Goal: Transaction & Acquisition: Obtain resource

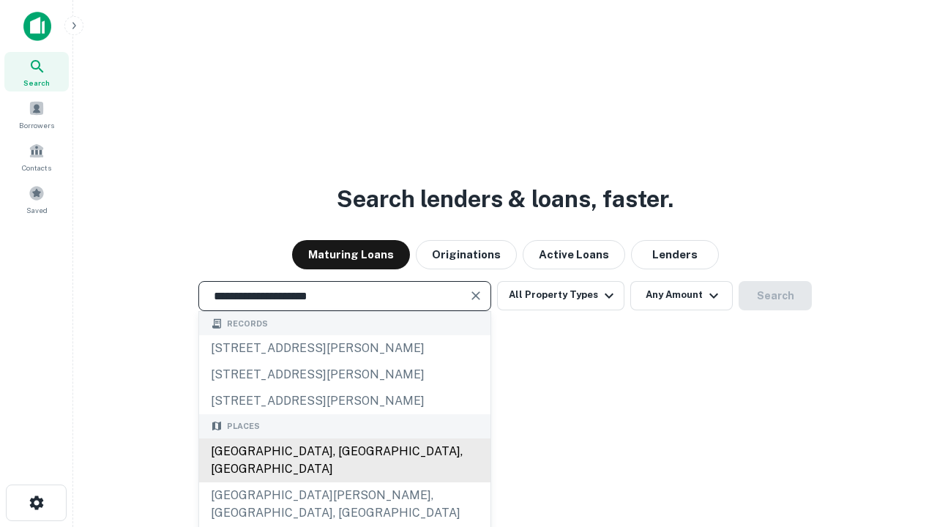
click at [344, 482] on div "Santa Monica, CA, USA" at bounding box center [344, 460] width 291 height 44
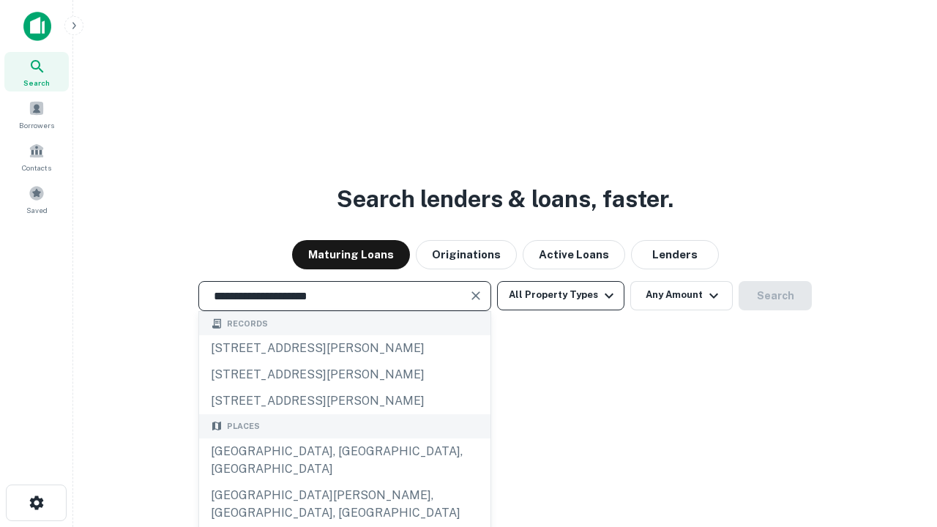
type input "**********"
click at [561, 295] on button "All Property Types" at bounding box center [560, 295] width 127 height 29
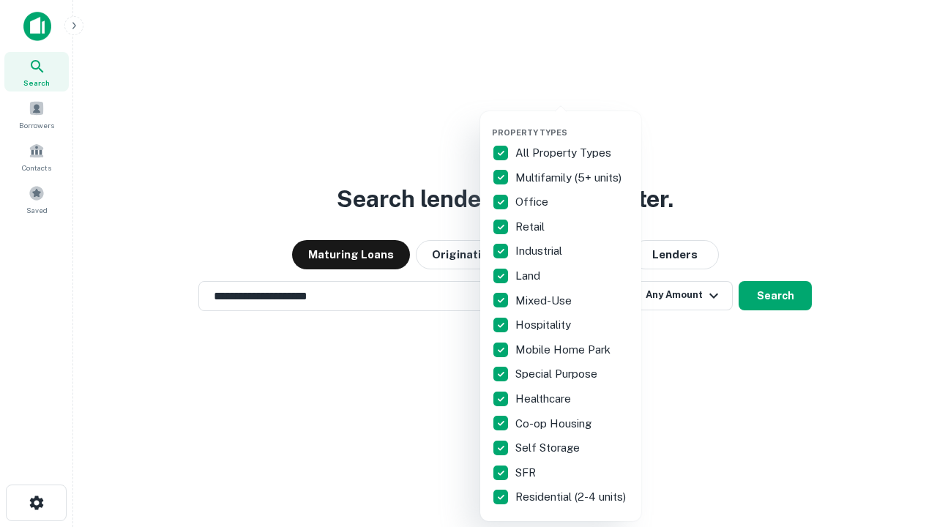
click at [572, 123] on button "button" at bounding box center [572, 123] width 161 height 1
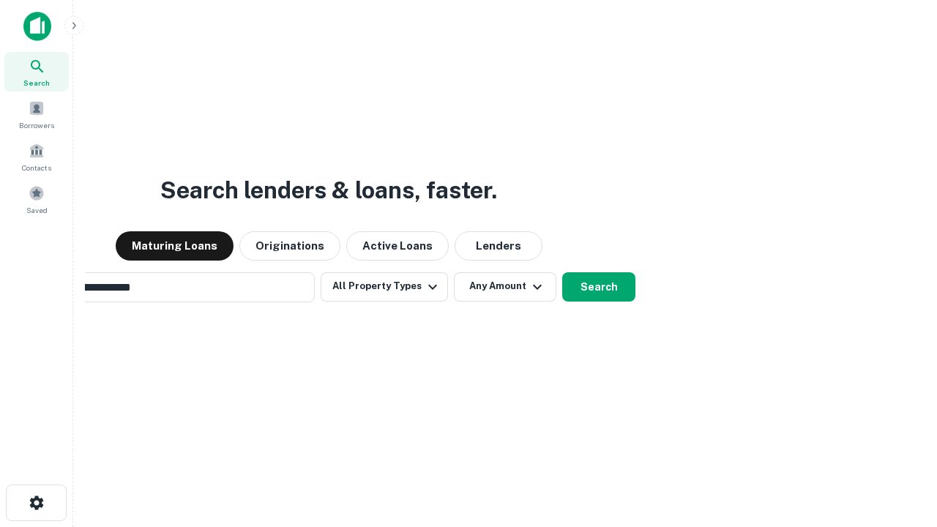
scroll to position [23, 0]
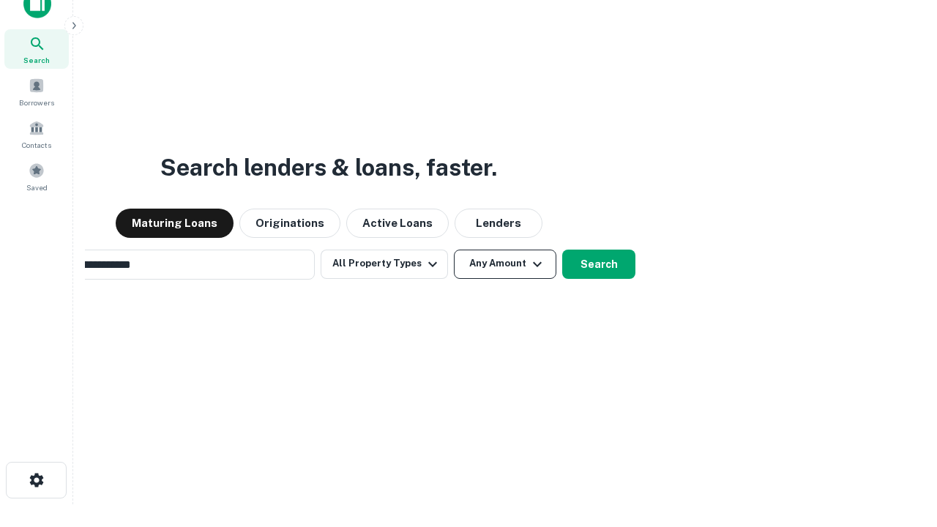
click at [454, 250] on button "Any Amount" at bounding box center [505, 264] width 102 height 29
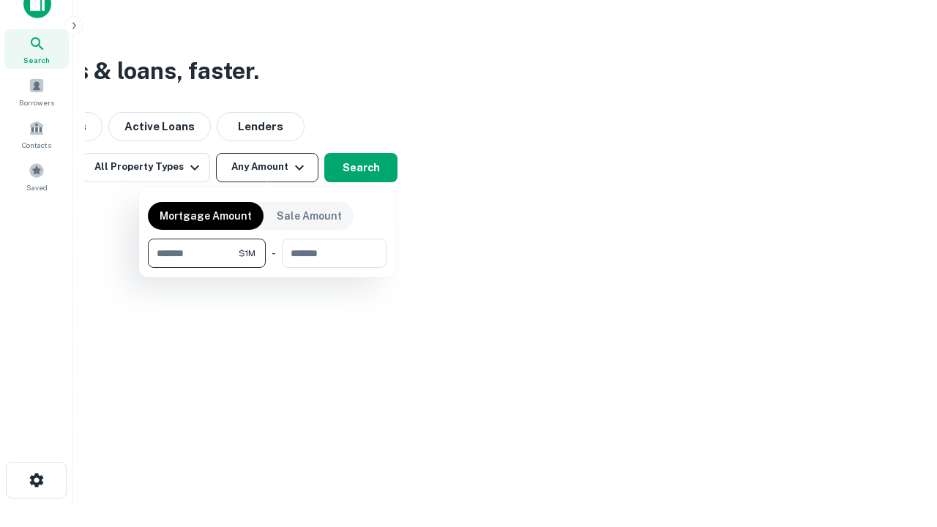
scroll to position [23, 0]
type input "*******"
click at [267, 268] on button "button" at bounding box center [267, 268] width 239 height 1
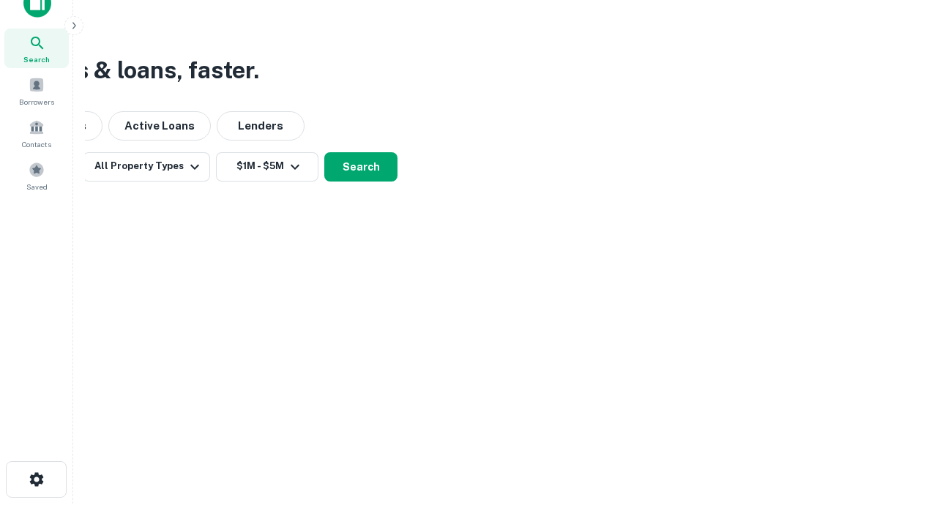
scroll to position [23, 0]
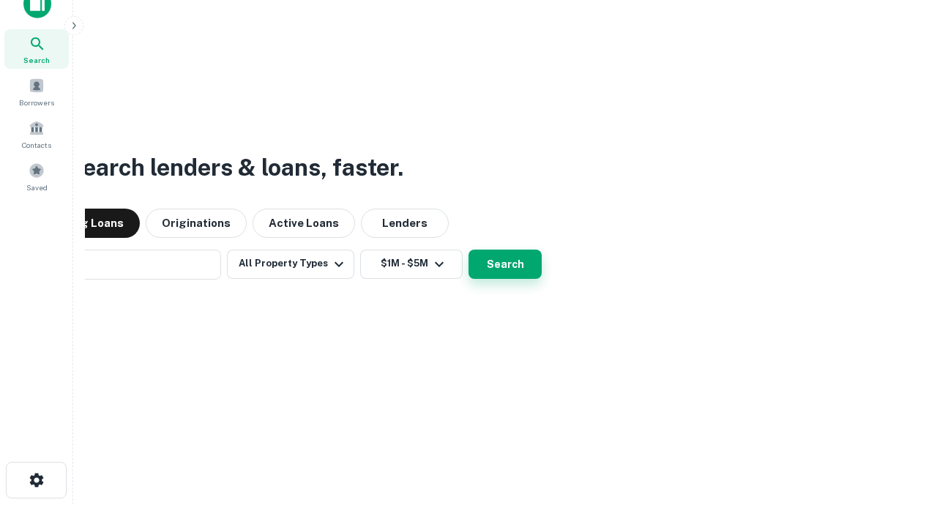
click at [468, 250] on button "Search" at bounding box center [504, 264] width 73 height 29
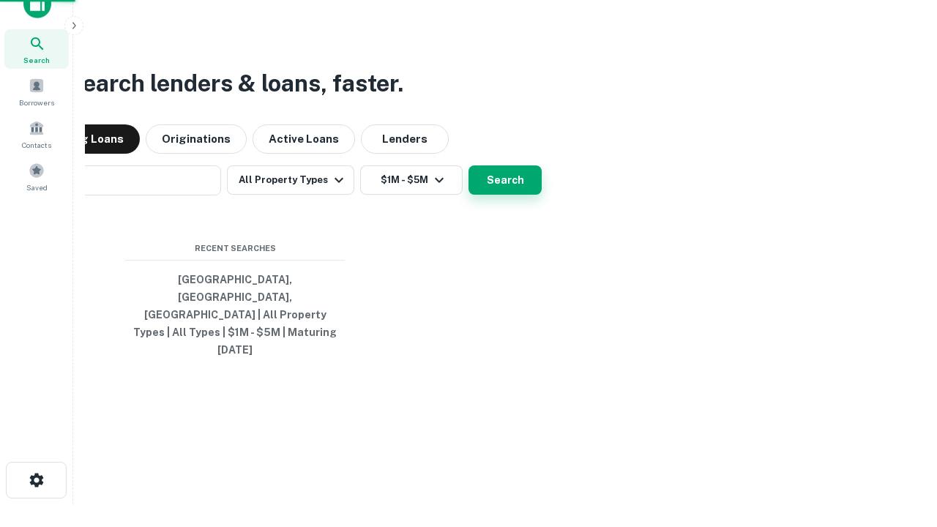
scroll to position [23, 0]
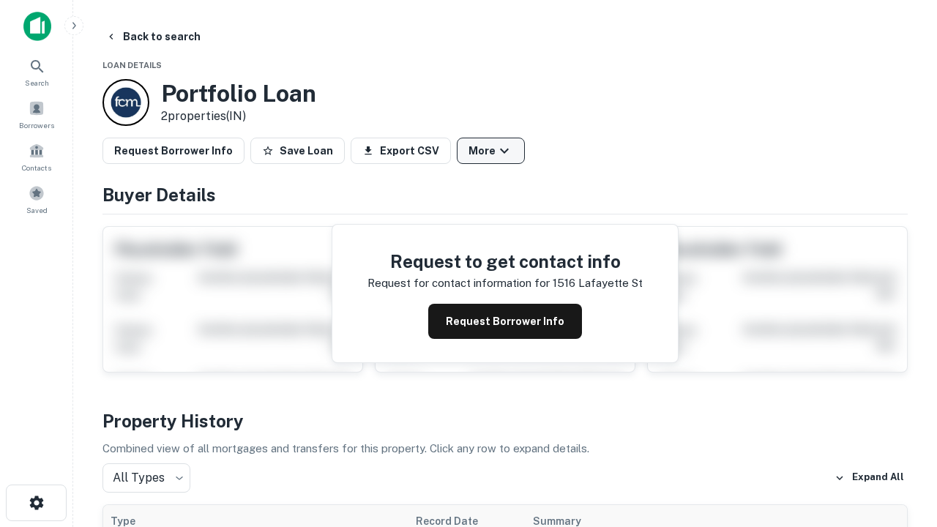
click at [490, 151] on button "More" at bounding box center [491, 151] width 68 height 26
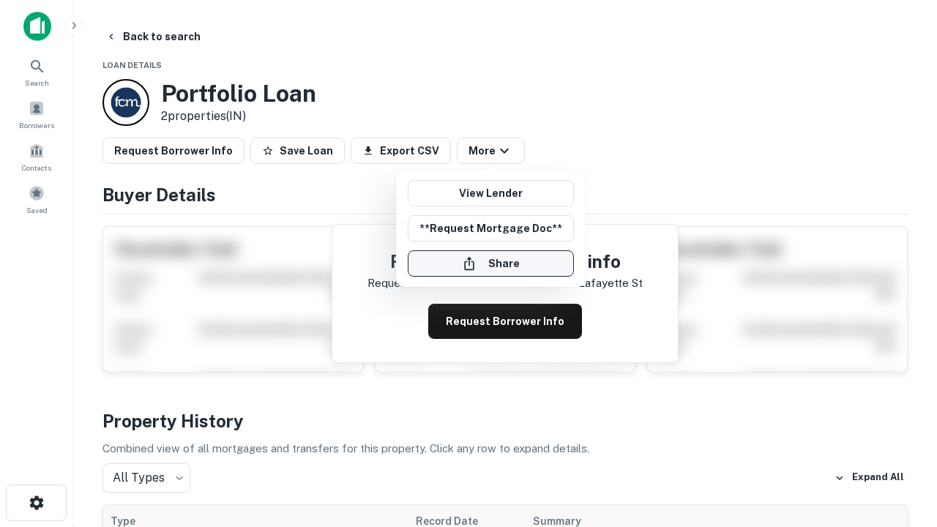
click at [490, 263] on button "Share" at bounding box center [491, 263] width 166 height 26
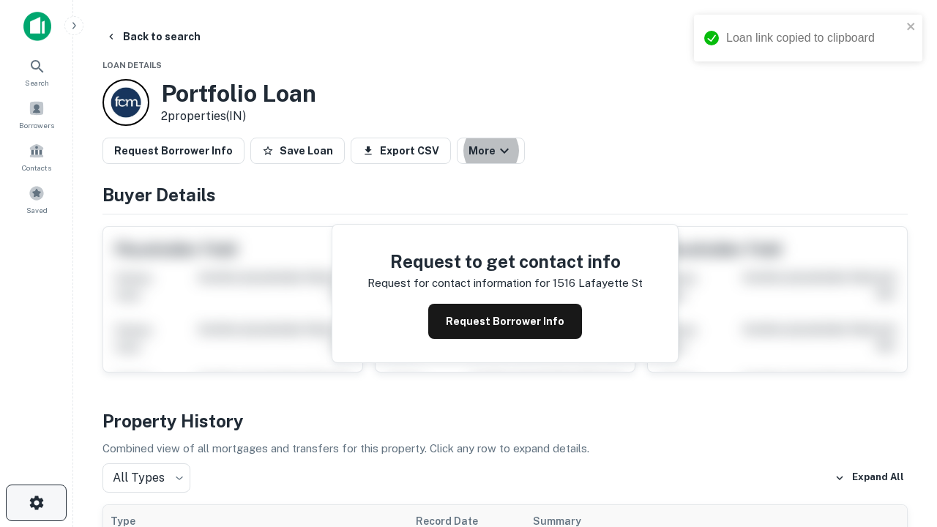
click at [36, 503] on icon "button" at bounding box center [37, 503] width 18 height 18
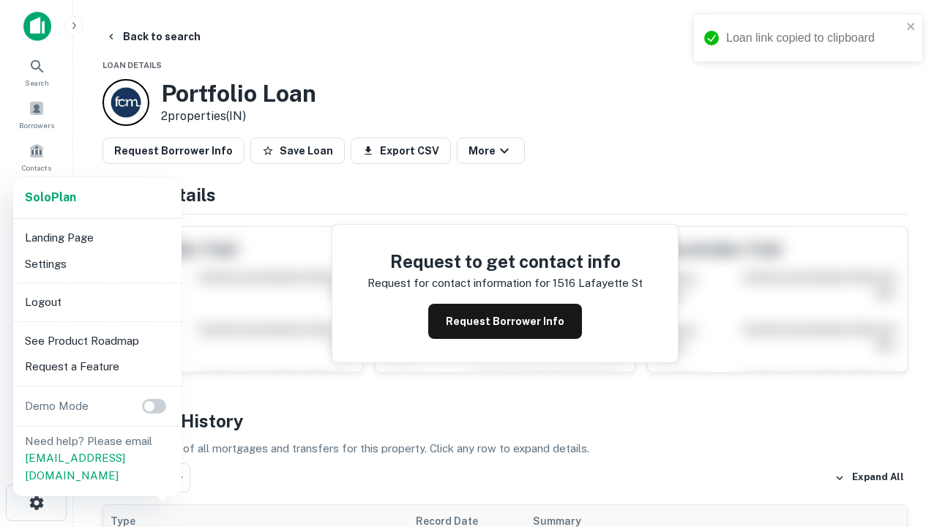
click at [97, 301] on li "Logout" at bounding box center [97, 302] width 157 height 26
